Goal: Task Accomplishment & Management: Complete application form

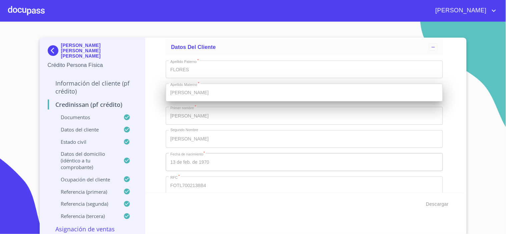
scroll to position [1405, 0]
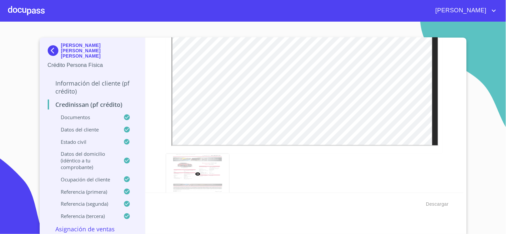
click at [52, 48] on img at bounding box center [54, 50] width 13 height 11
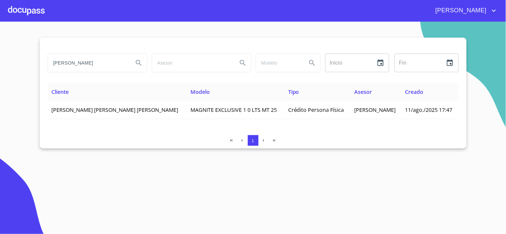
drag, startPoint x: 105, startPoint y: 61, endPoint x: -105, endPoint y: 45, distance: 211.3
click at [0, 45] on html "[PERSON_NAME] Inicio ​ Fin ​ Cliente Modelo Tipo Asesor Creado [PERSON_NAME] [P…" at bounding box center [253, 117] width 506 height 234
type input "r"
type input "[PERSON_NAME]"
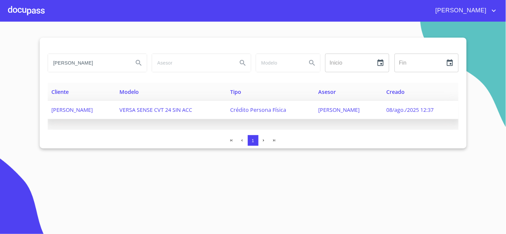
click at [89, 107] on span "[PERSON_NAME]" at bounding box center [72, 109] width 41 height 7
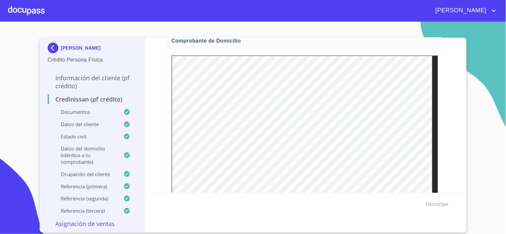
scroll to position [142, 0]
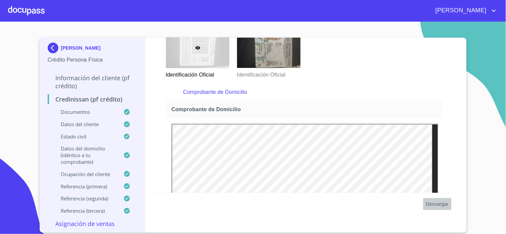
click at [433, 203] on span "Descargar" at bounding box center [437, 204] width 23 height 8
